Goal: Information Seeking & Learning: Learn about a topic

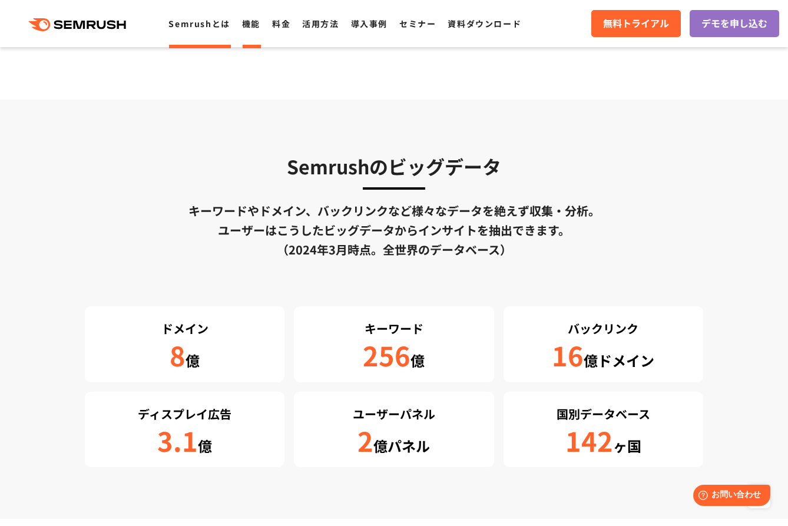
click at [246, 28] on link "機能" at bounding box center [251, 24] width 18 height 12
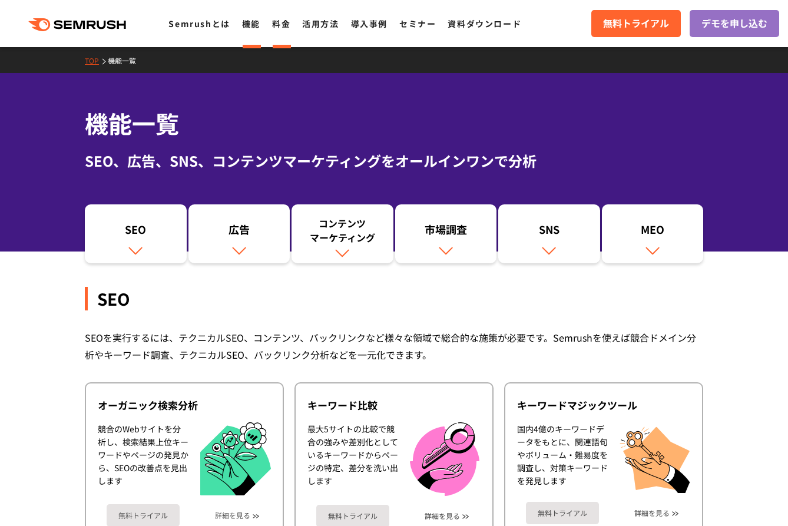
click at [283, 28] on link "料金" at bounding box center [281, 24] width 18 height 12
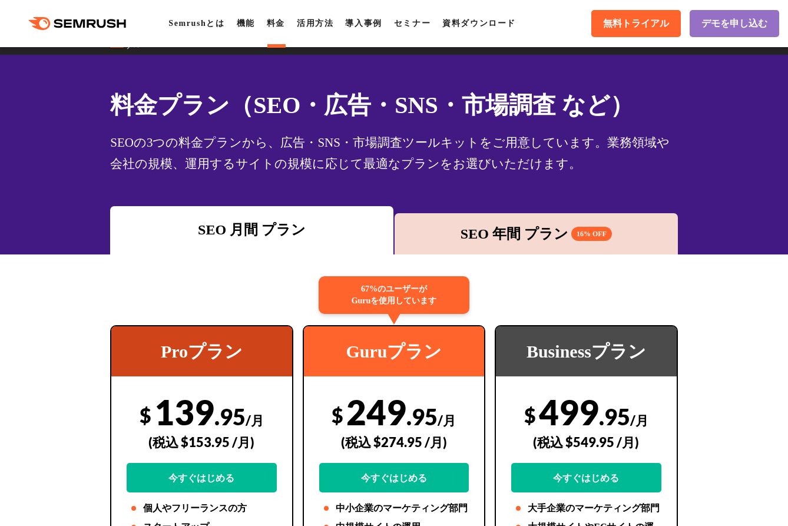
scroll to position [9, 0]
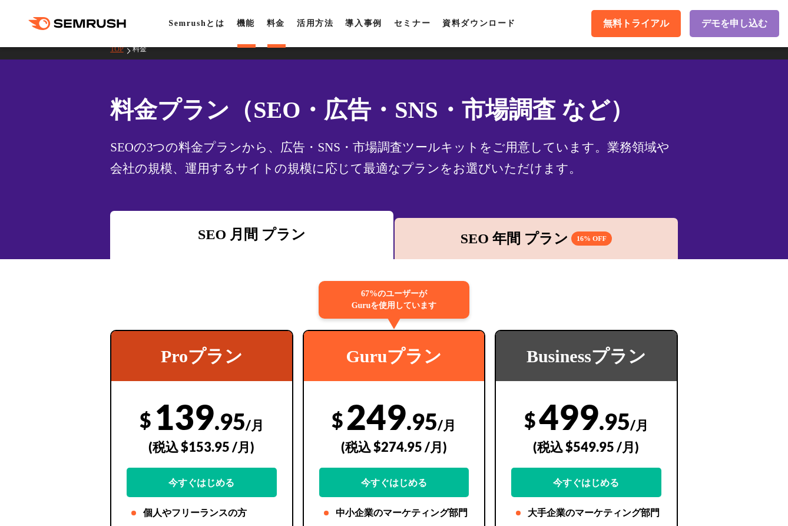
click at [255, 29] on li "機能" at bounding box center [246, 23] width 18 height 14
click at [254, 22] on link "機能" at bounding box center [246, 23] width 18 height 9
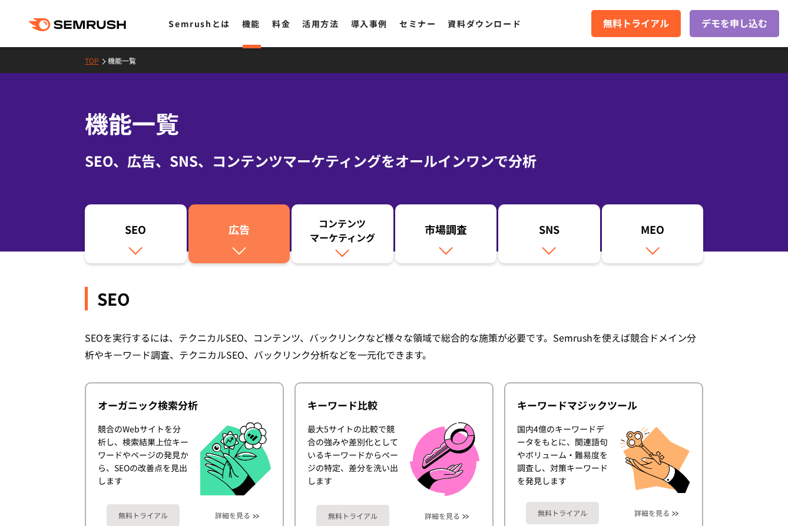
click at [231, 237] on div "広告" at bounding box center [239, 232] width 90 height 20
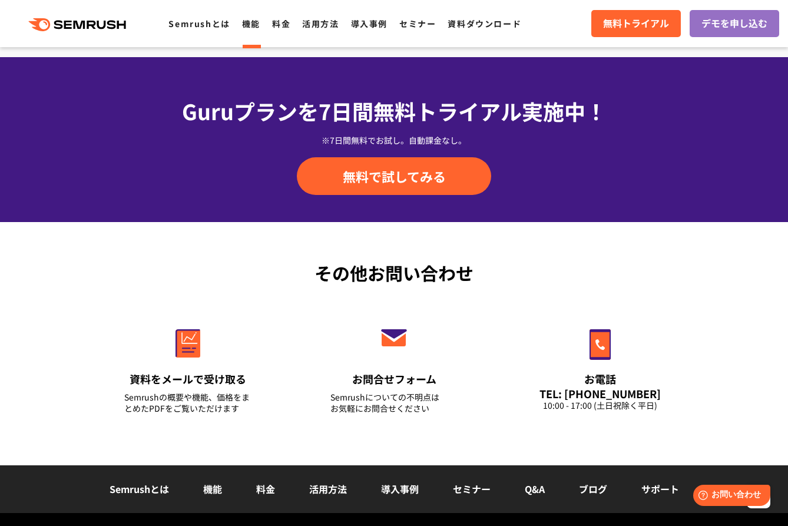
scroll to position [3842, 0]
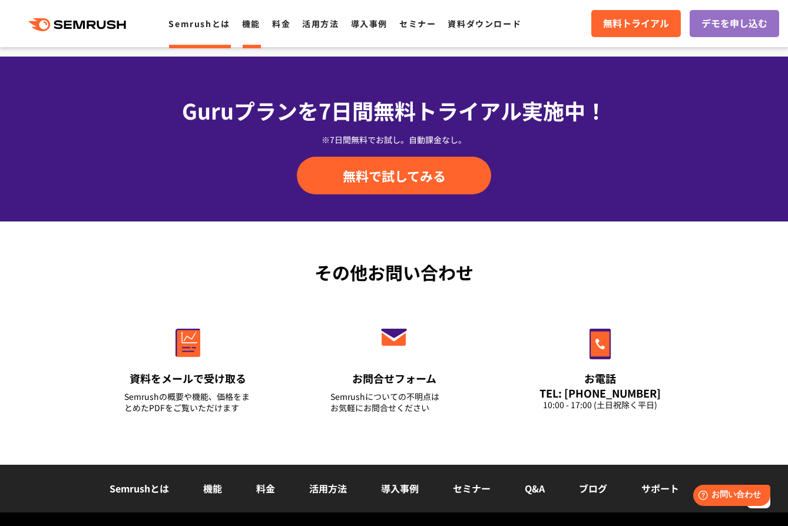
click at [205, 21] on link "Semrushとは" at bounding box center [198, 24] width 61 height 12
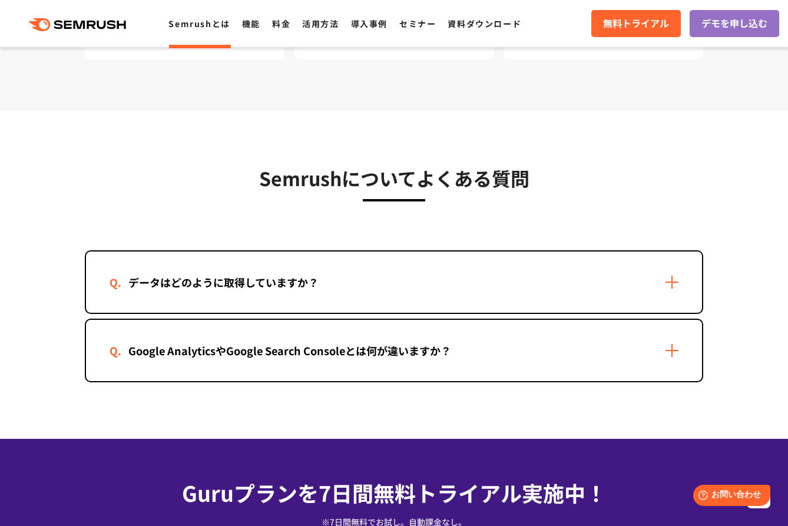
scroll to position [2329, 0]
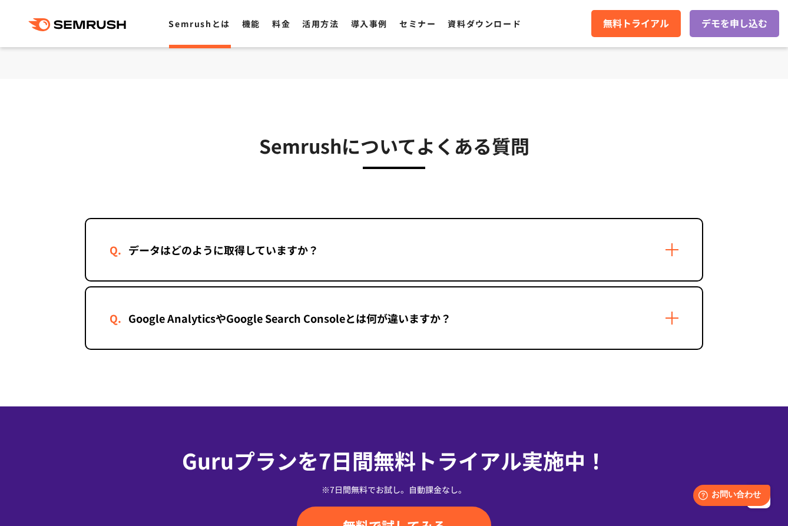
click at [173, 253] on div "データはどのように取得していますか？" at bounding box center [224, 249] width 228 height 17
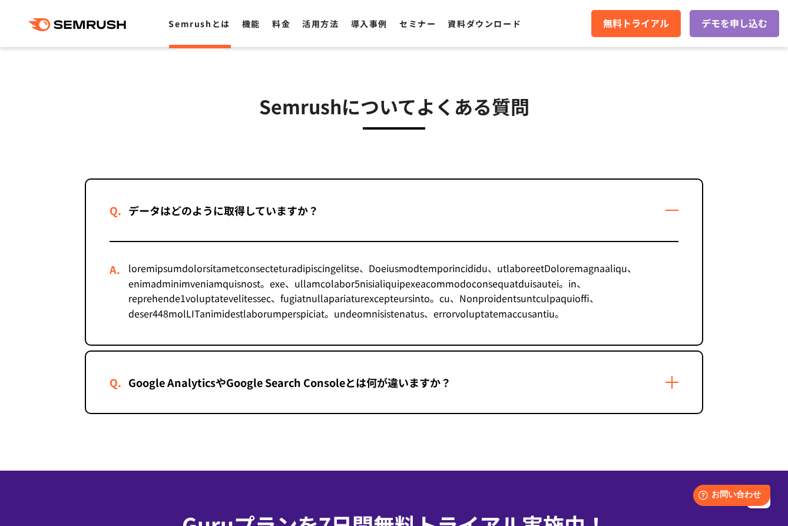
scroll to position [2391, 0]
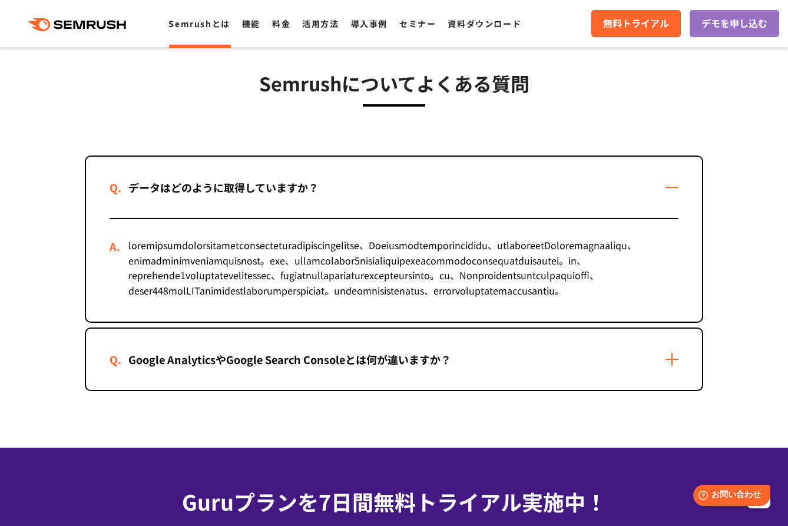
click at [181, 368] on div "Google AnalyticsやGoogle Search Consoleとは何が違いますか？" at bounding box center [290, 359] width 360 height 17
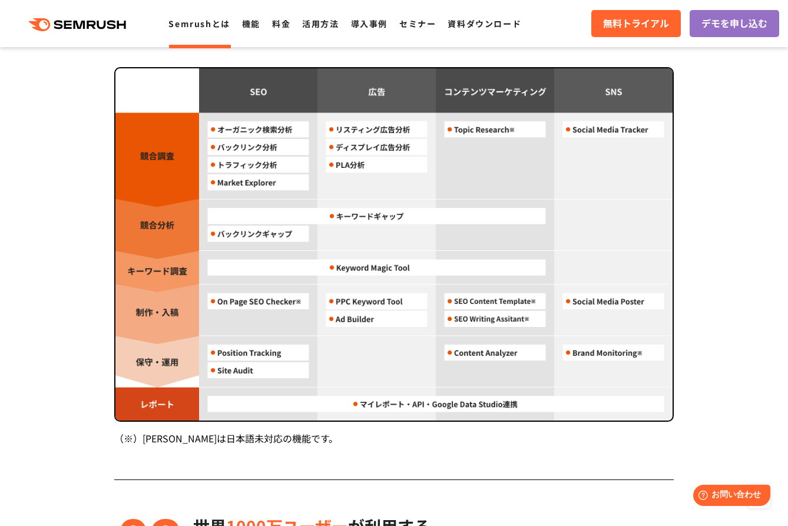
scroll to position [1064, 0]
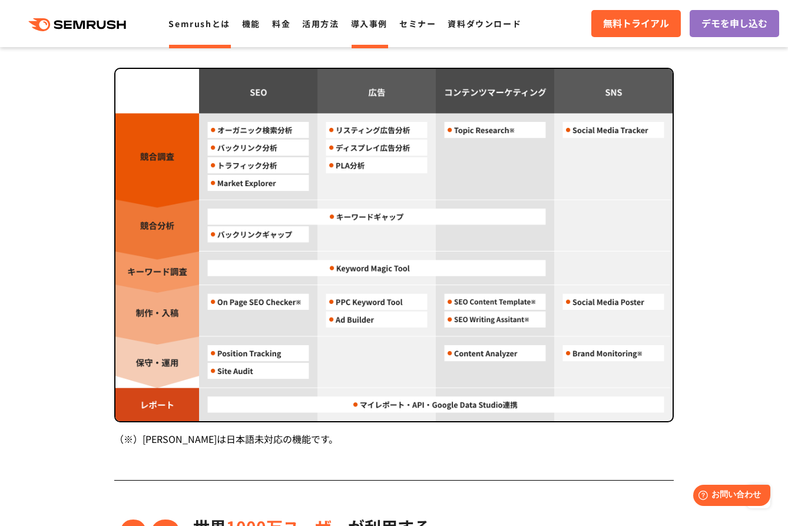
click at [370, 25] on link "導入事例" at bounding box center [369, 24] width 37 height 12
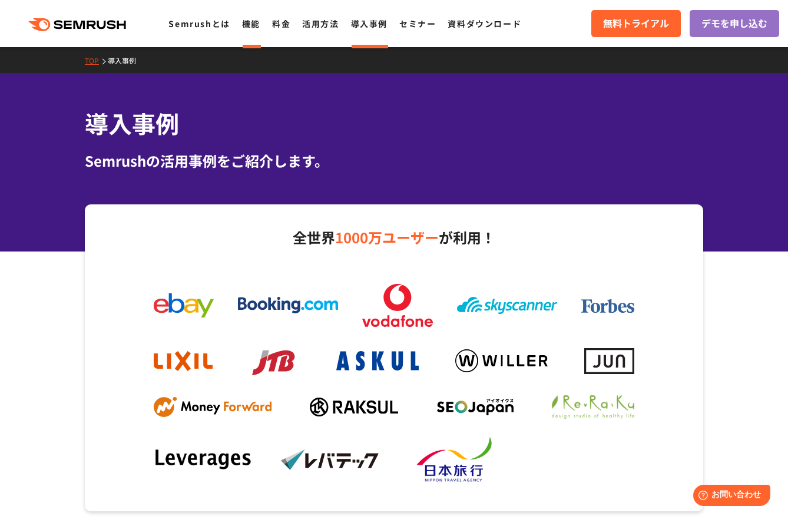
click at [254, 29] on li "機能" at bounding box center [251, 23] width 18 height 15
click at [253, 22] on link "機能" at bounding box center [251, 24] width 18 height 12
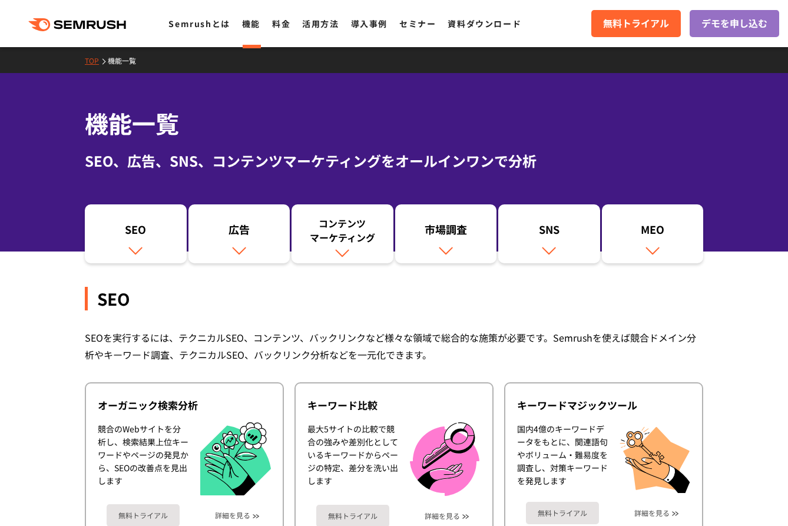
click at [194, 31] on li "Semrushとは" at bounding box center [198, 23] width 61 height 15
click at [257, 21] on link "機能" at bounding box center [251, 24] width 18 height 12
click at [279, 22] on link "料金" at bounding box center [281, 24] width 18 height 12
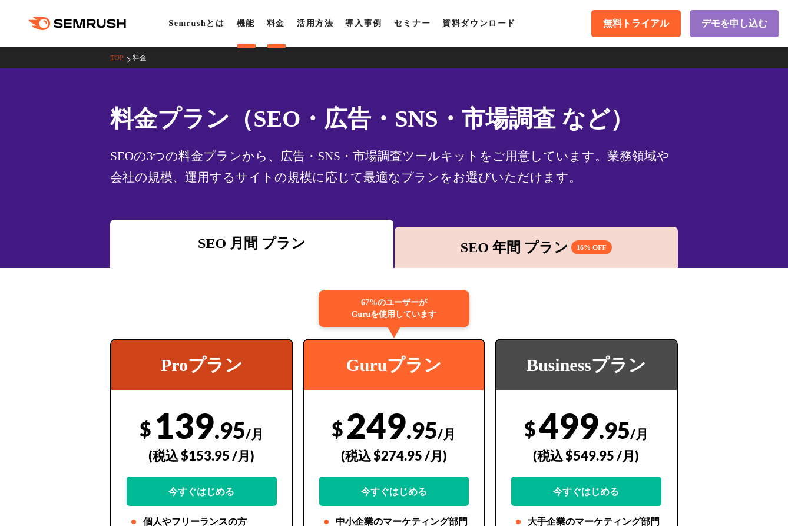
click at [255, 22] on link "機能" at bounding box center [246, 23] width 18 height 9
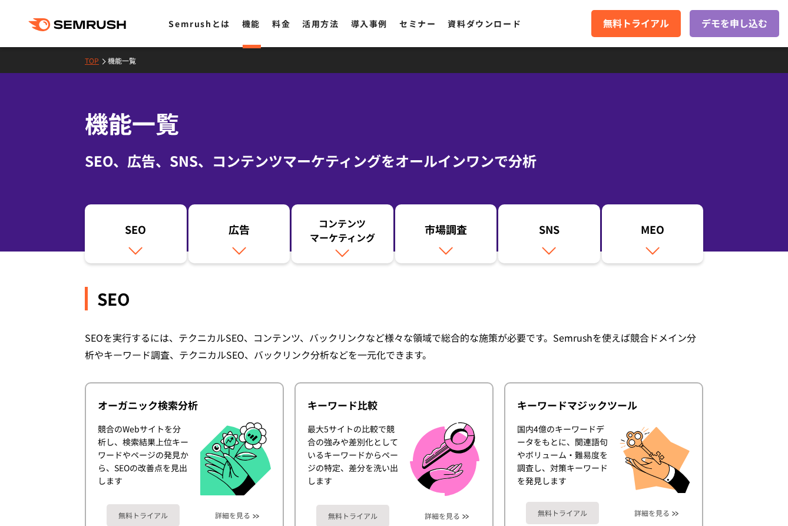
scroll to position [1, 0]
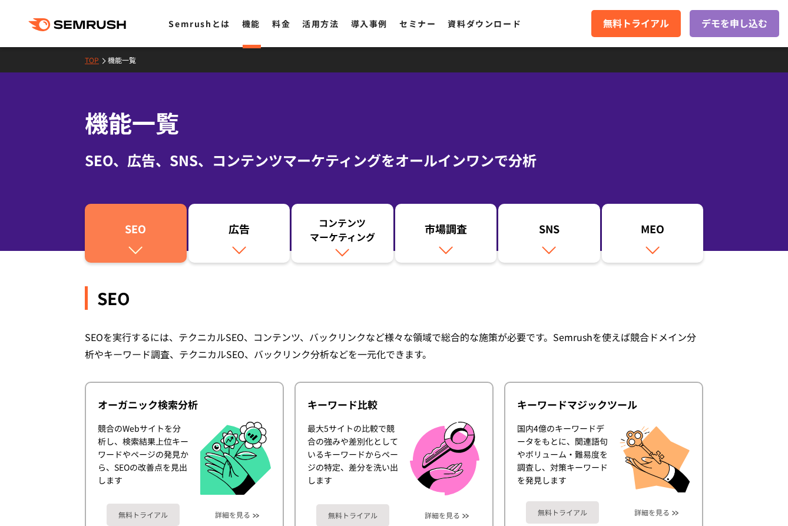
click at [162, 238] on div "SEO" at bounding box center [136, 231] width 90 height 20
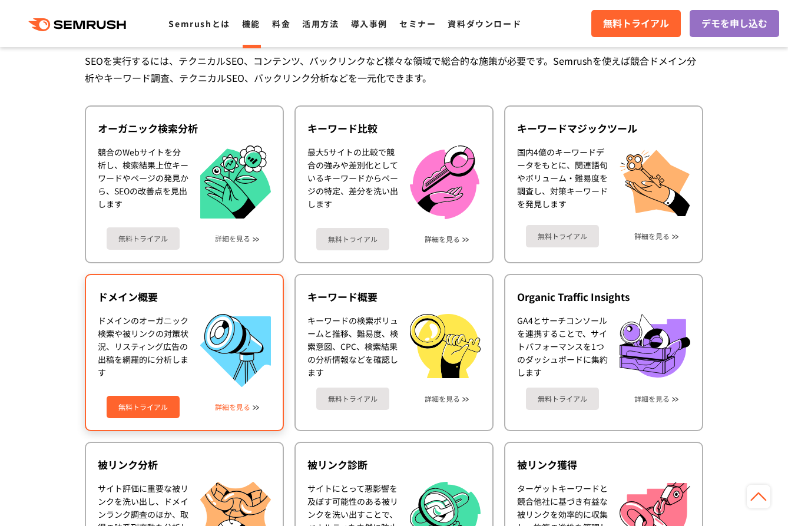
scroll to position [247, 0]
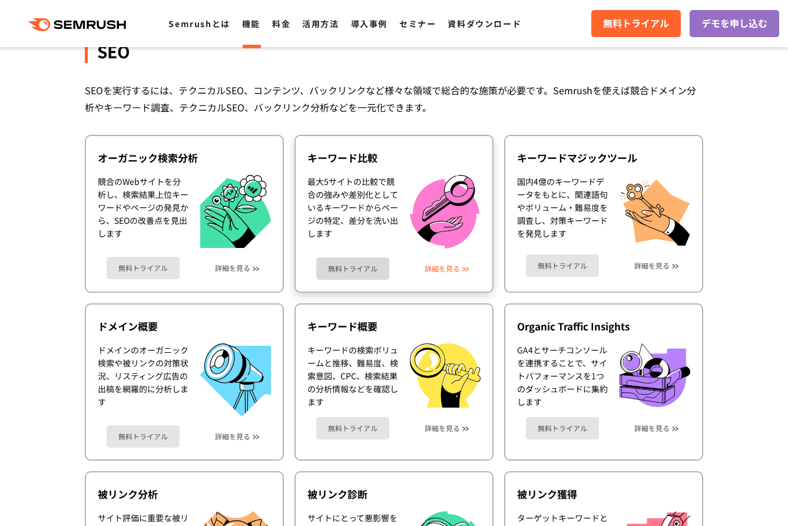
click at [445, 265] on link "詳細を見る" at bounding box center [442, 268] width 35 height 8
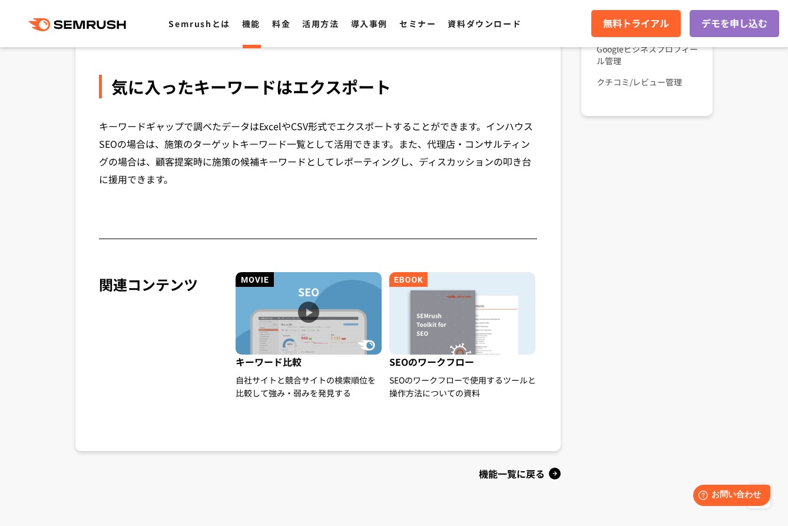
scroll to position [1067, 0]
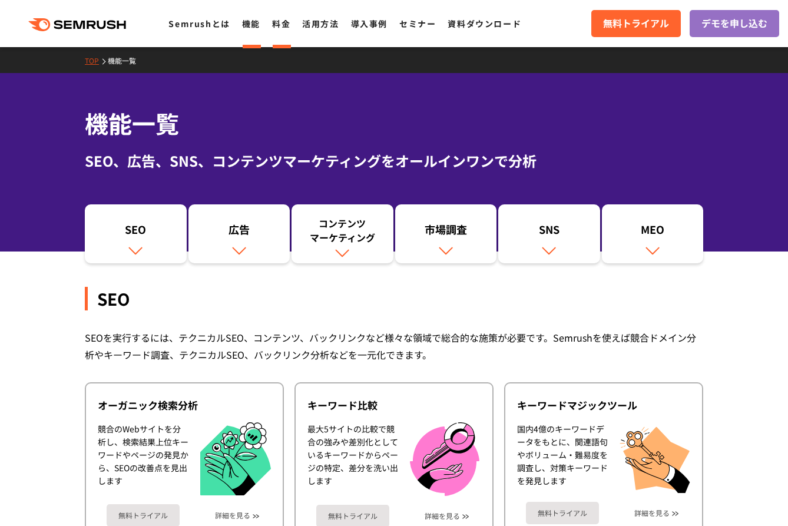
click at [283, 19] on link "料金" at bounding box center [281, 24] width 18 height 12
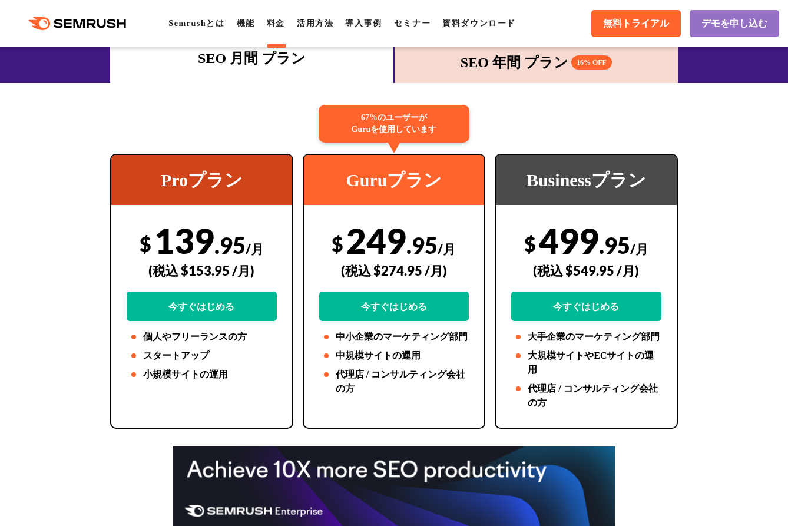
scroll to position [188, 0]
